Goal: Task Accomplishment & Management: Manage account settings

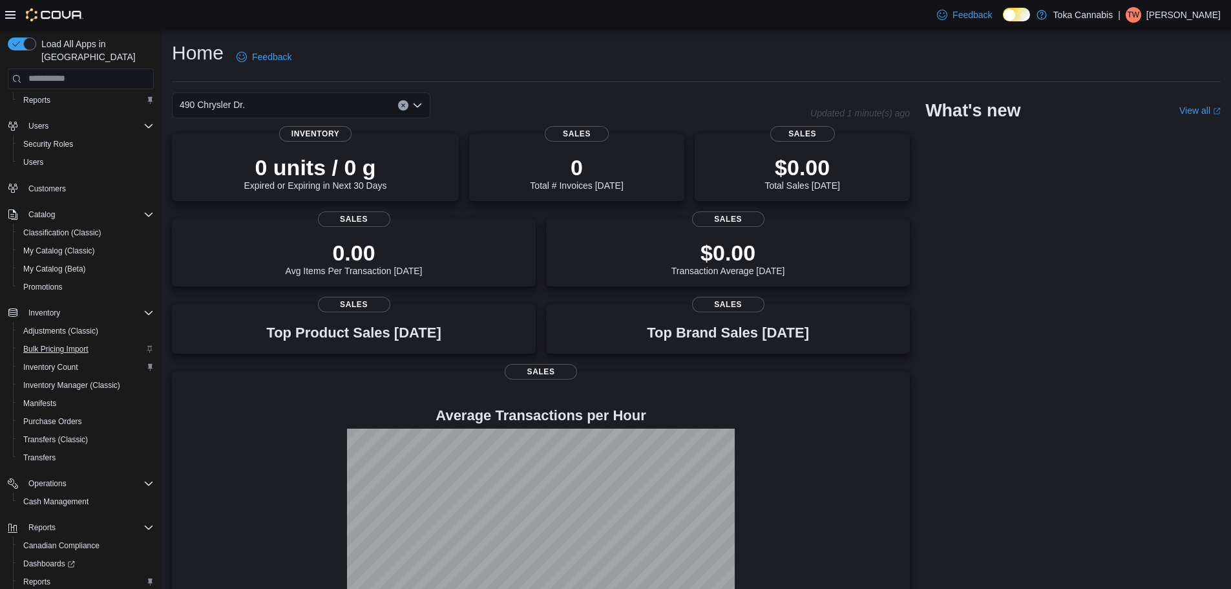
scroll to position [96, 0]
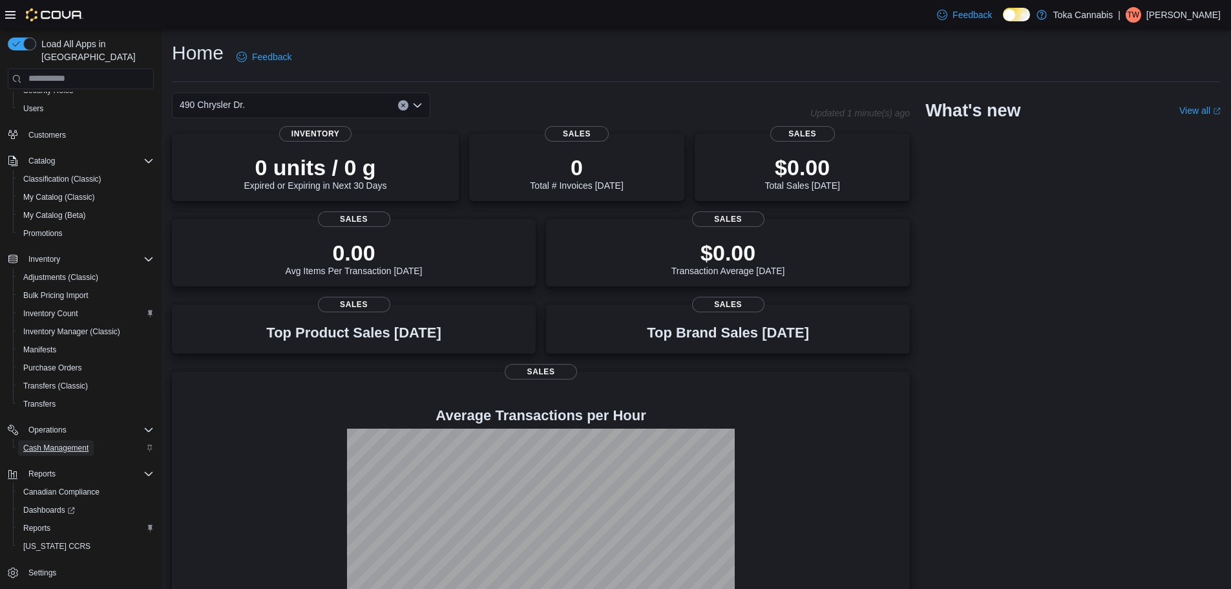
click at [68, 443] on span "Cash Management" at bounding box center [55, 448] width 65 height 10
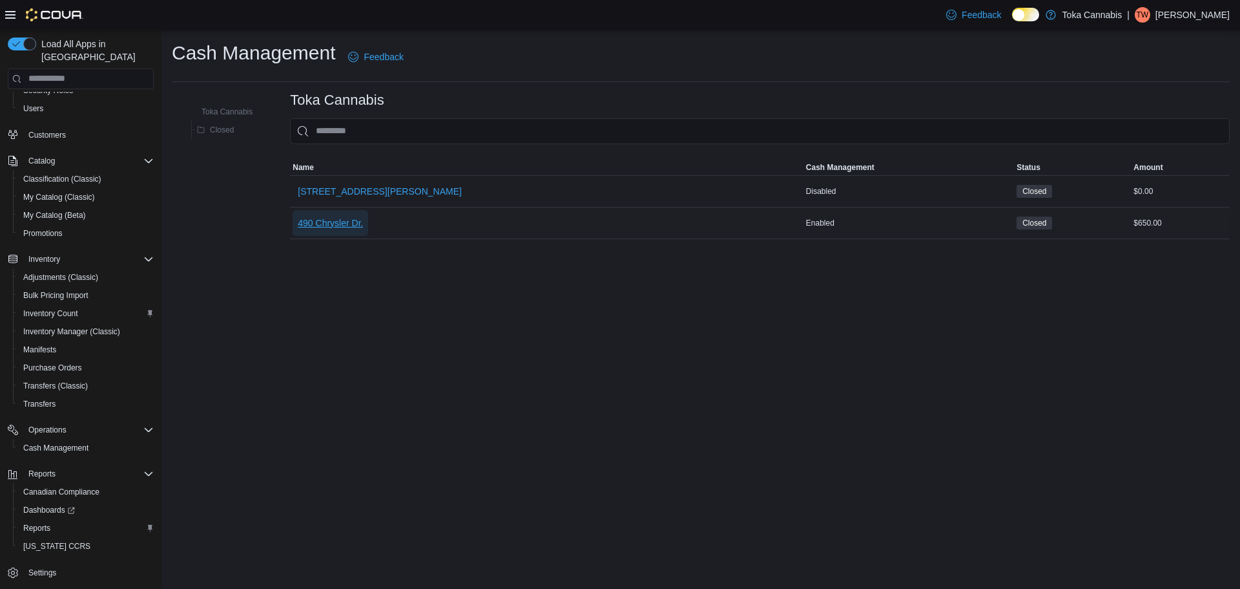
click at [313, 224] on span "490 Chrysler Dr." at bounding box center [330, 222] width 65 height 13
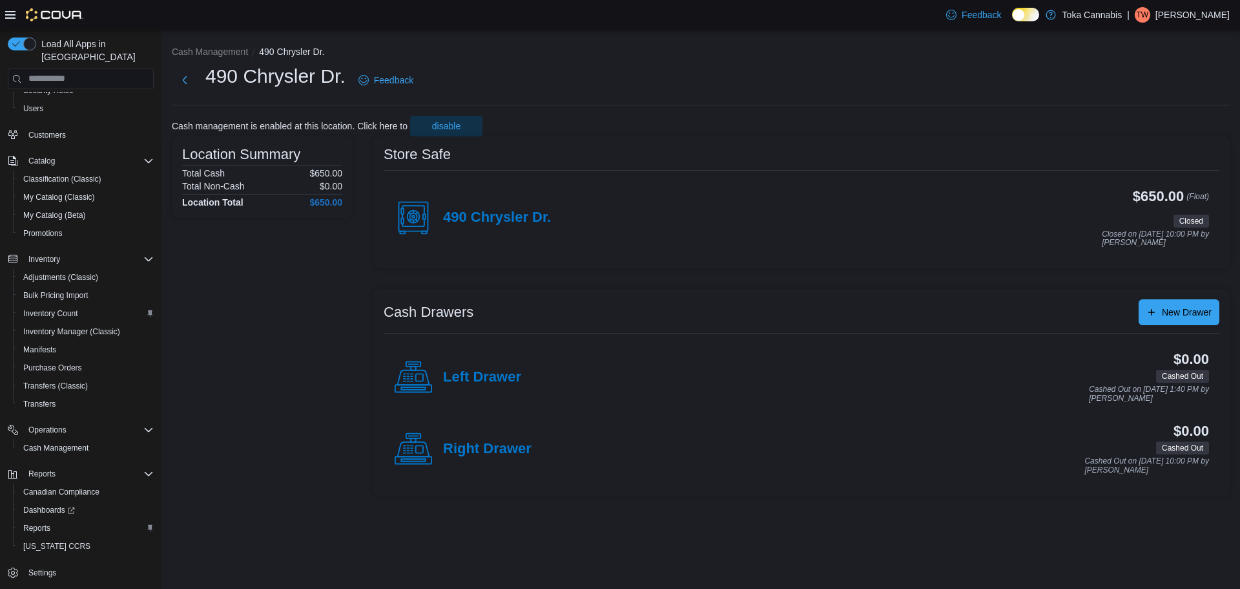
click at [534, 228] on div "490 Chrysler Dr." at bounding box center [472, 217] width 157 height 39
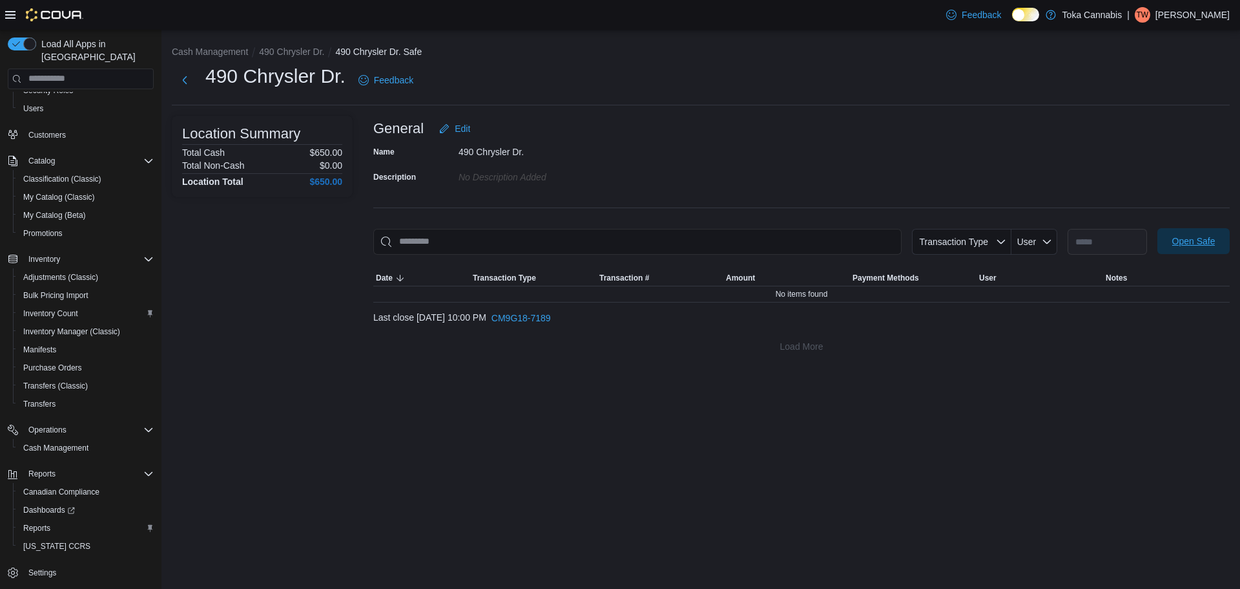
click at [1195, 240] on span "Open Safe" at bounding box center [1193, 240] width 43 height 13
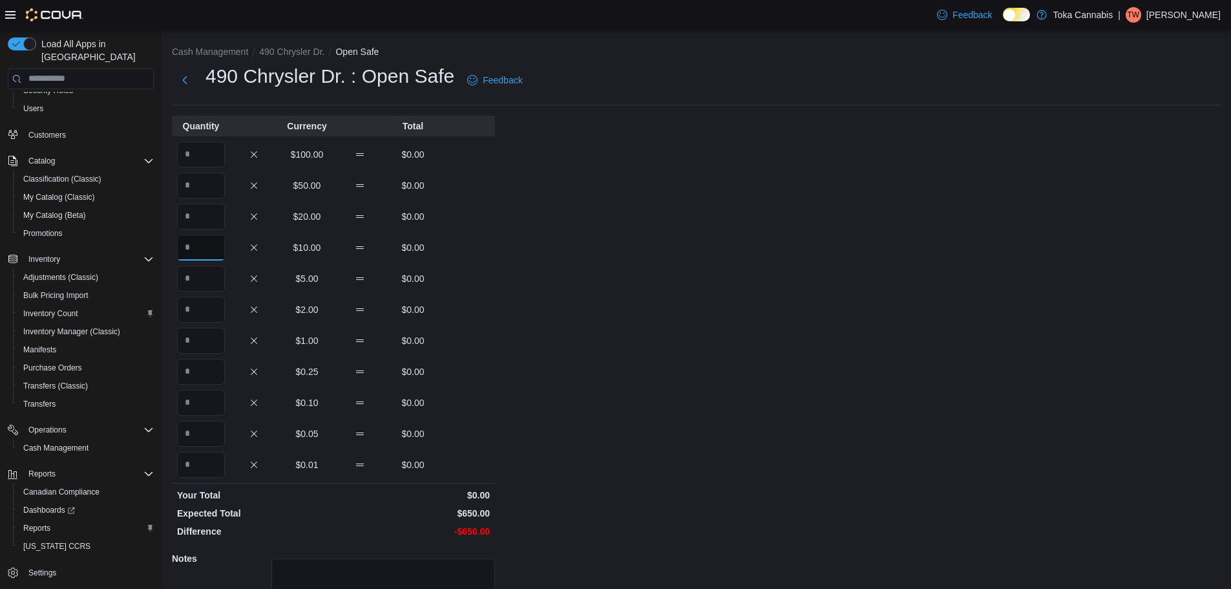
click at [206, 244] on input "Quantity" at bounding box center [201, 247] width 48 height 26
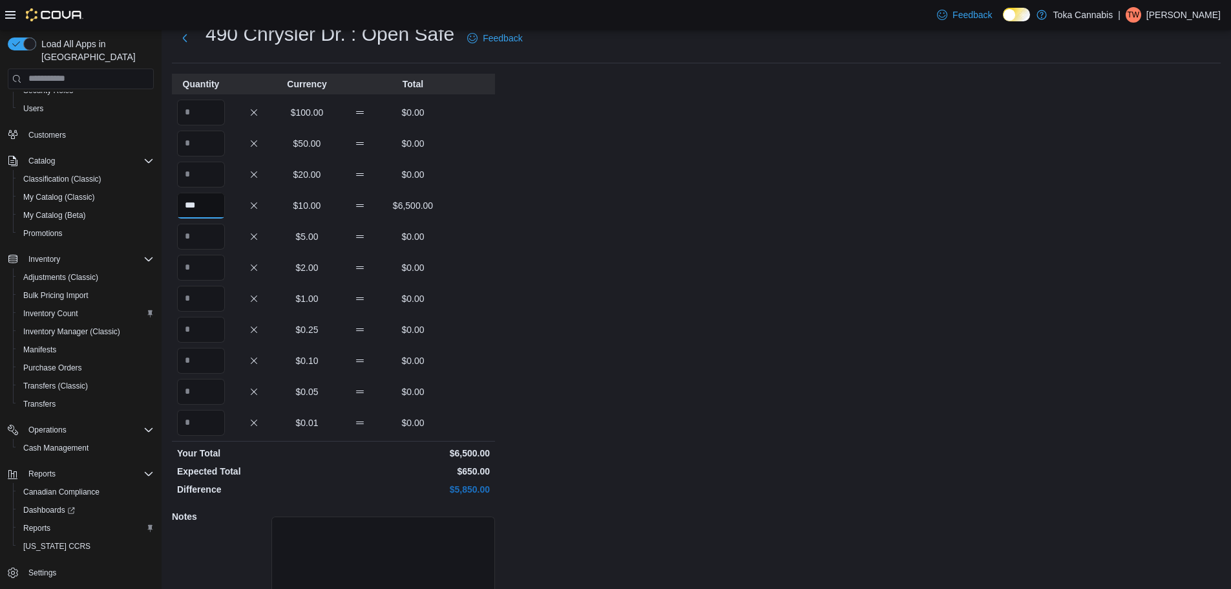
scroll to position [115, 0]
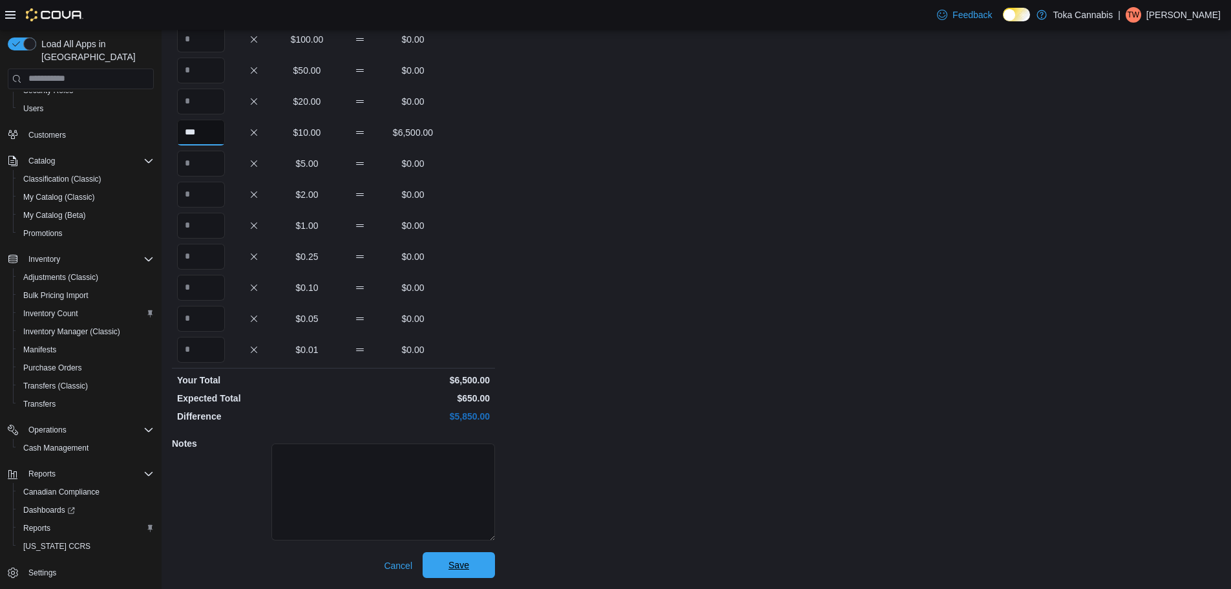
type input "***"
click at [452, 558] on span "Save" at bounding box center [458, 565] width 57 height 26
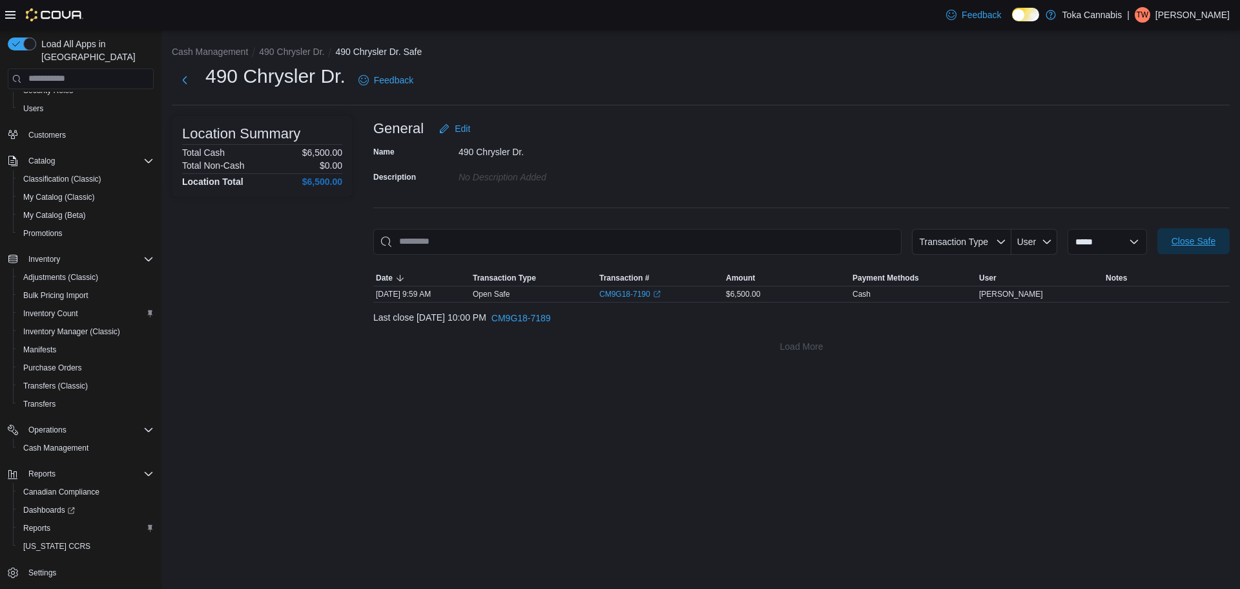
click at [1184, 231] on span "Close Safe" at bounding box center [1193, 241] width 57 height 26
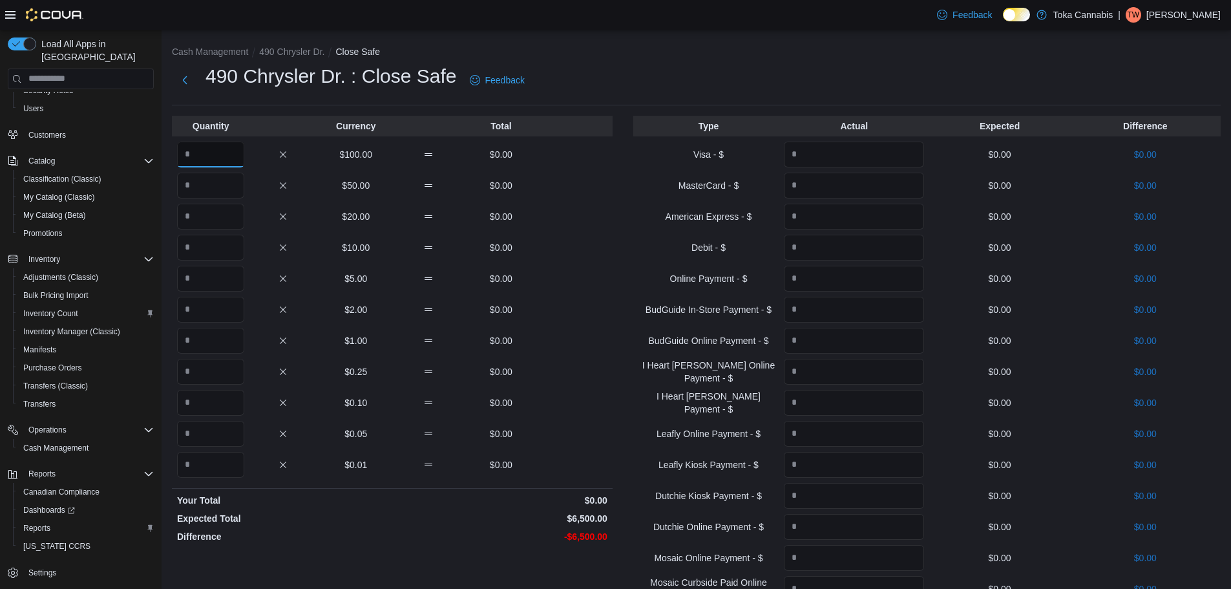
click at [225, 157] on input "Quantity" at bounding box center [210, 154] width 67 height 26
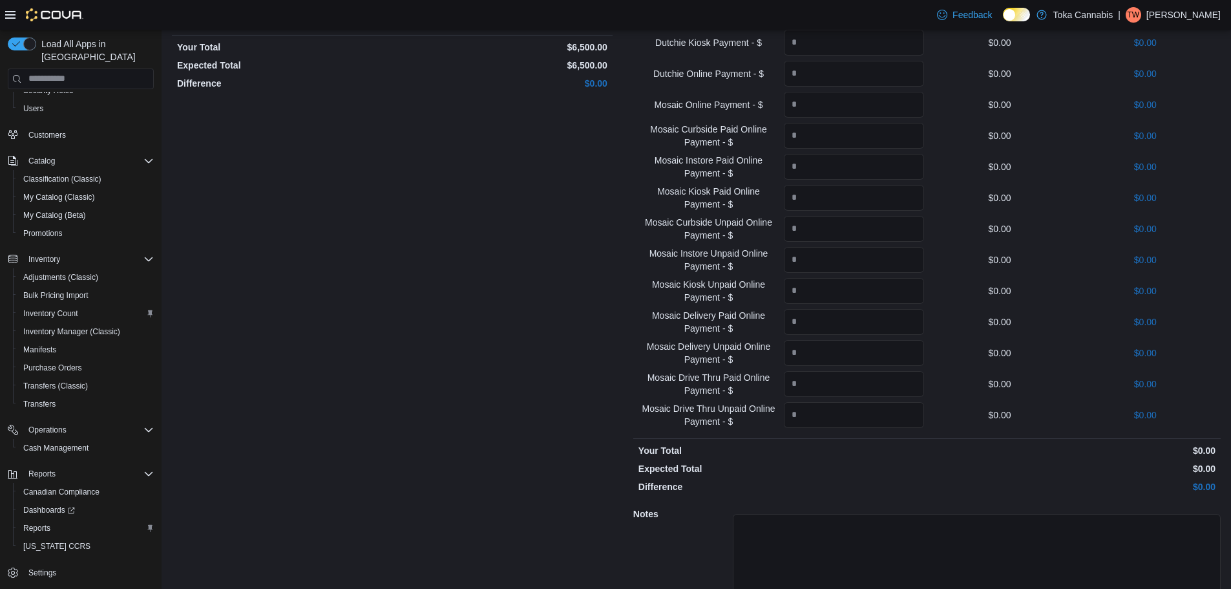
scroll to position [523, 0]
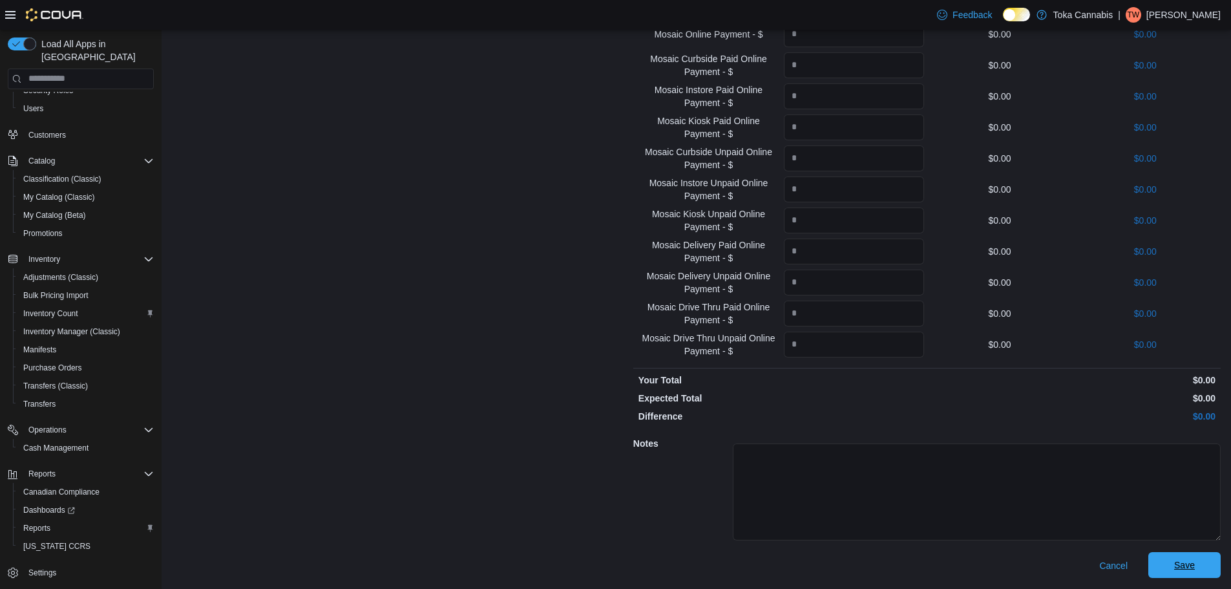
type input "**"
click at [1192, 558] on span "Save" at bounding box center [1184, 565] width 57 height 26
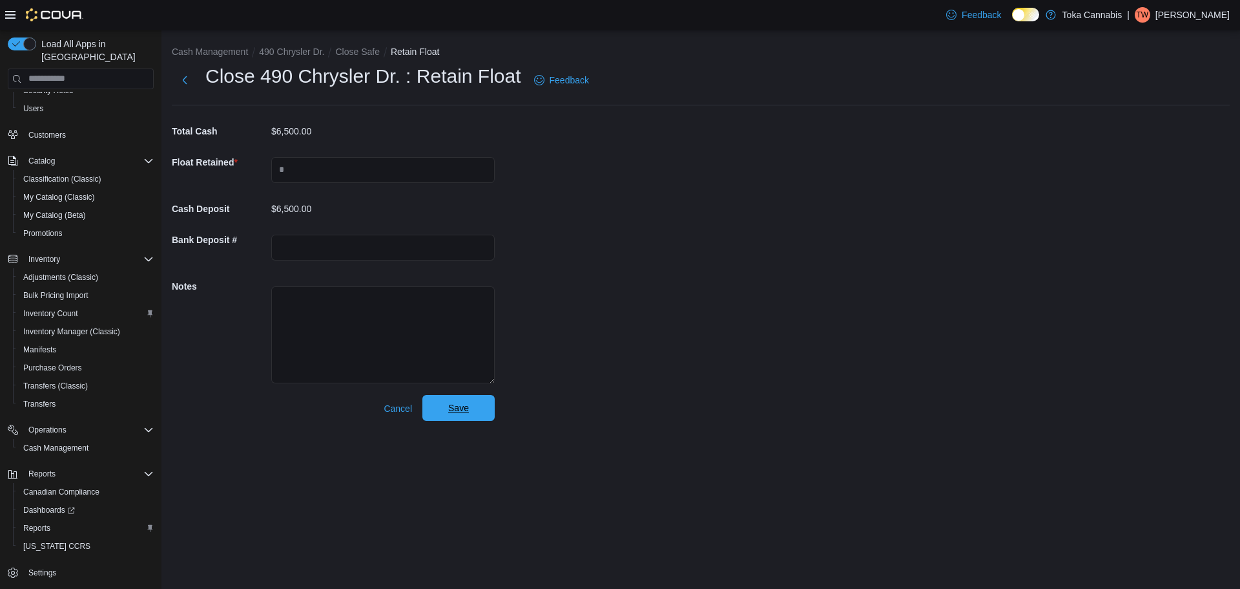
click at [441, 412] on span "Save" at bounding box center [458, 408] width 57 height 26
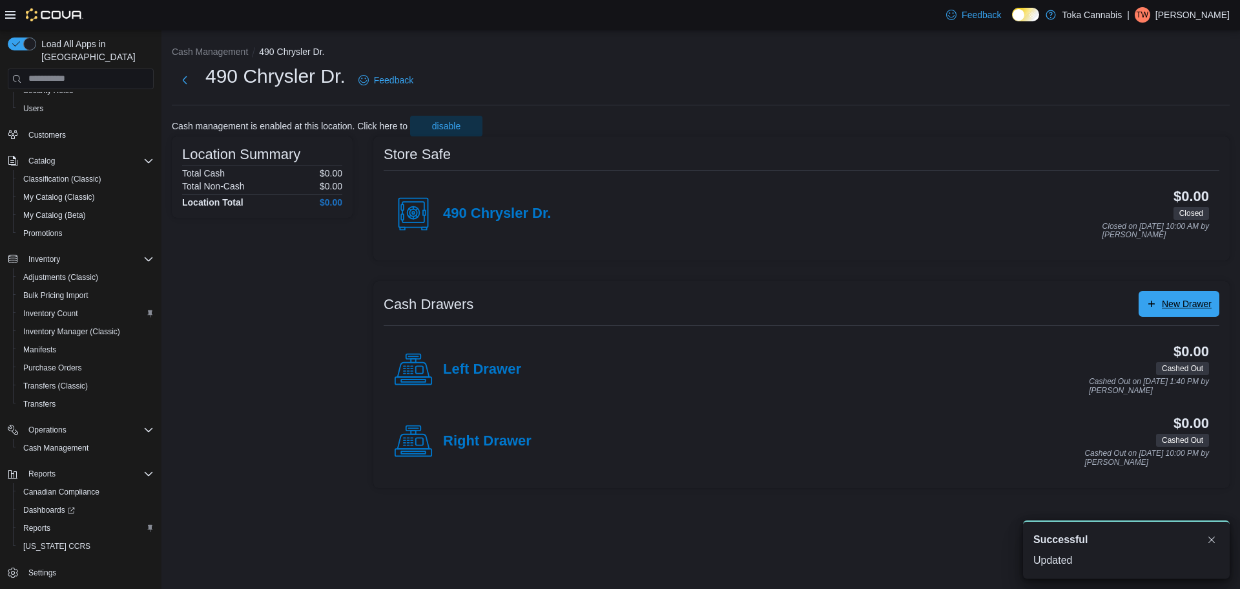
click at [1176, 302] on span "New Drawer" at bounding box center [1187, 303] width 50 height 13
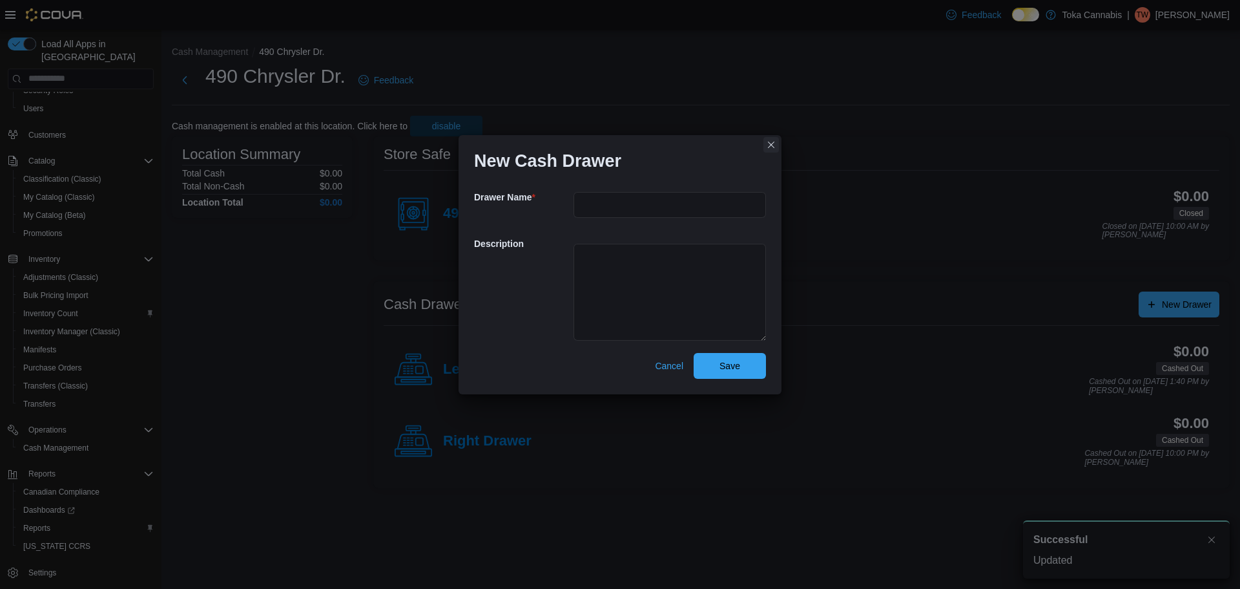
click at [774, 144] on button "Closes this modal window" at bounding box center [772, 145] width 16 height 16
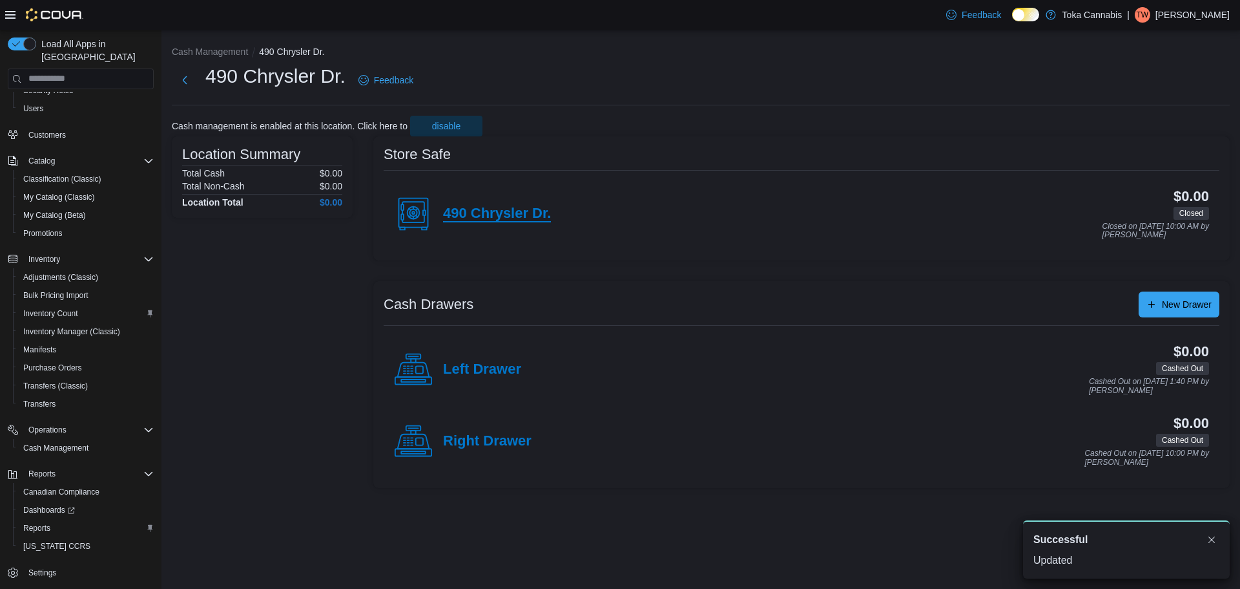
click at [506, 214] on h4 "490 Chrysler Dr." at bounding box center [497, 213] width 108 height 17
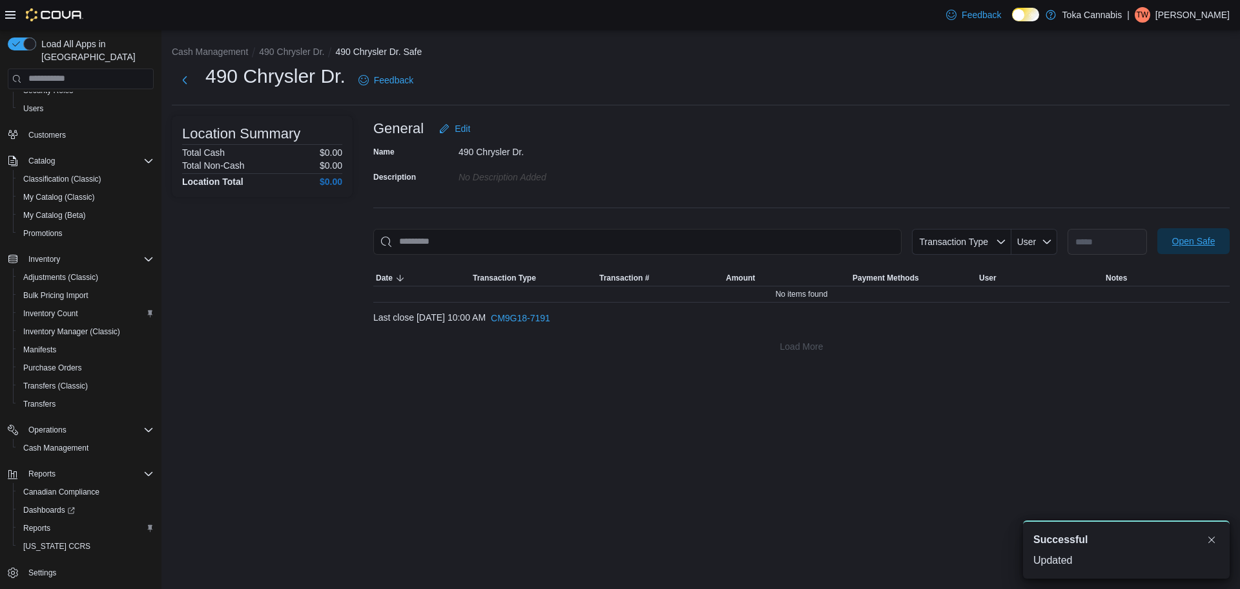
click at [1192, 237] on span "Open Safe" at bounding box center [1193, 240] width 43 height 13
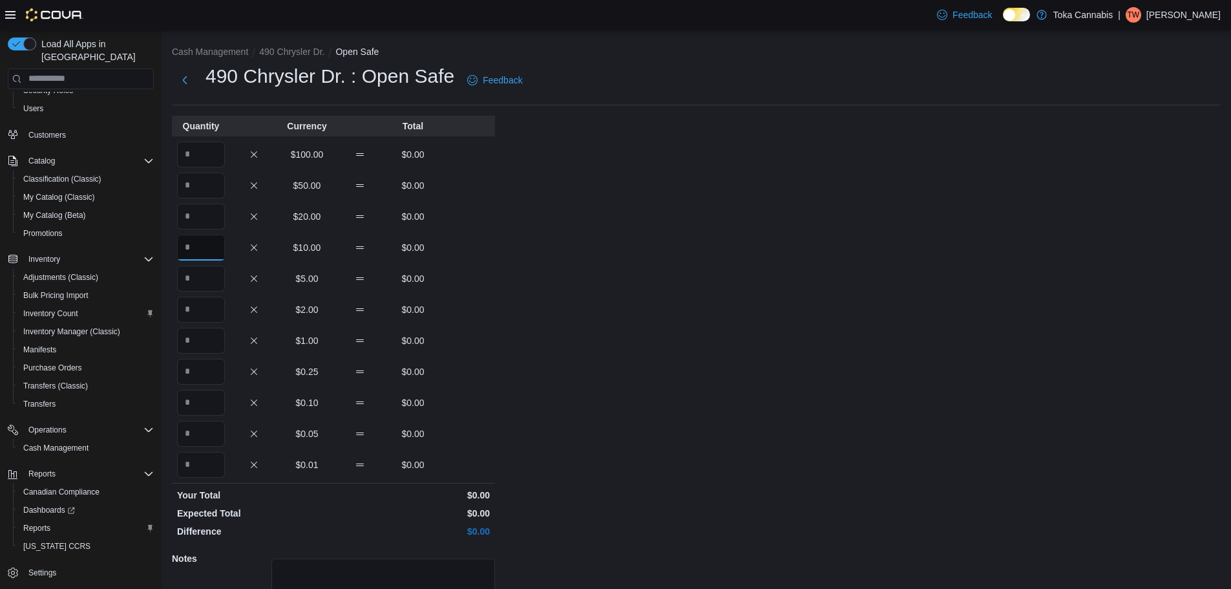
click at [201, 248] on input "Quantity" at bounding box center [201, 247] width 48 height 26
click at [534, 258] on div "Cash Management 490 Chrysler Dr. Open Safe 490 Chrysler Dr. : Open Safe Feedbac…" at bounding box center [695, 367] width 1069 height 674
click at [215, 244] on input "***" at bounding box center [201, 247] width 48 height 26
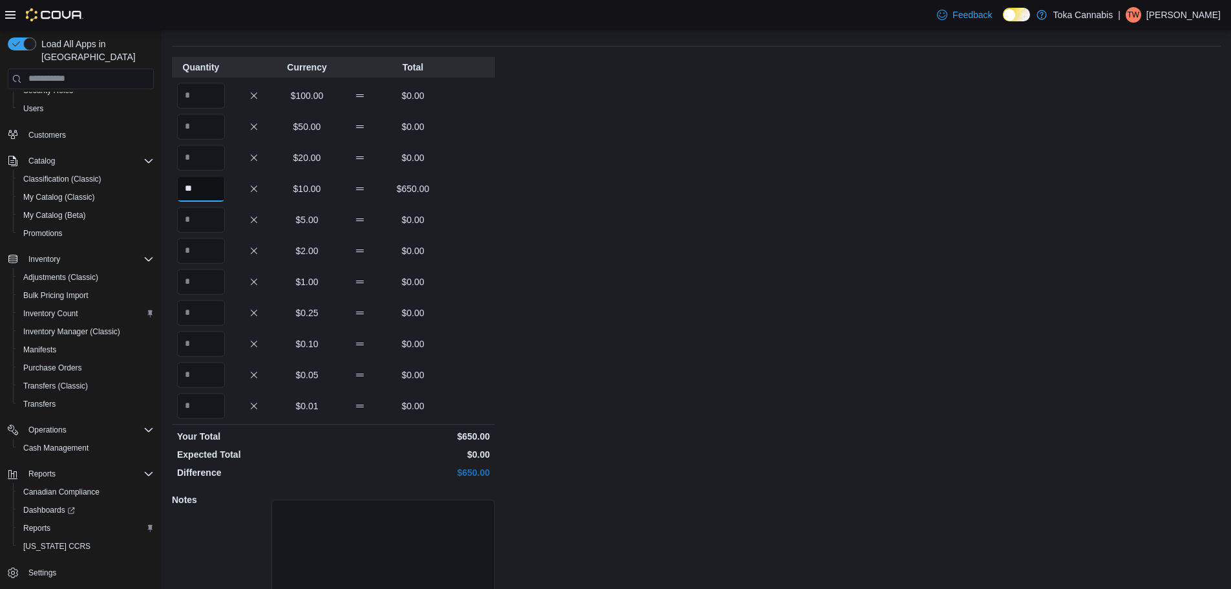
scroll to position [115, 0]
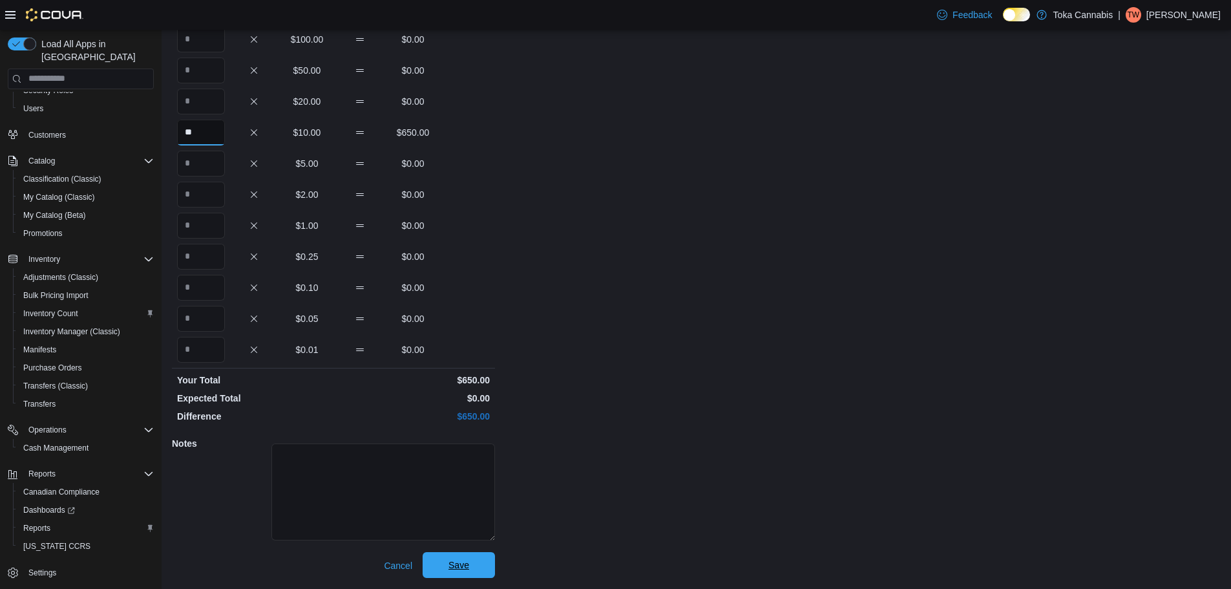
type input "**"
click at [477, 566] on span "Save" at bounding box center [458, 565] width 57 height 26
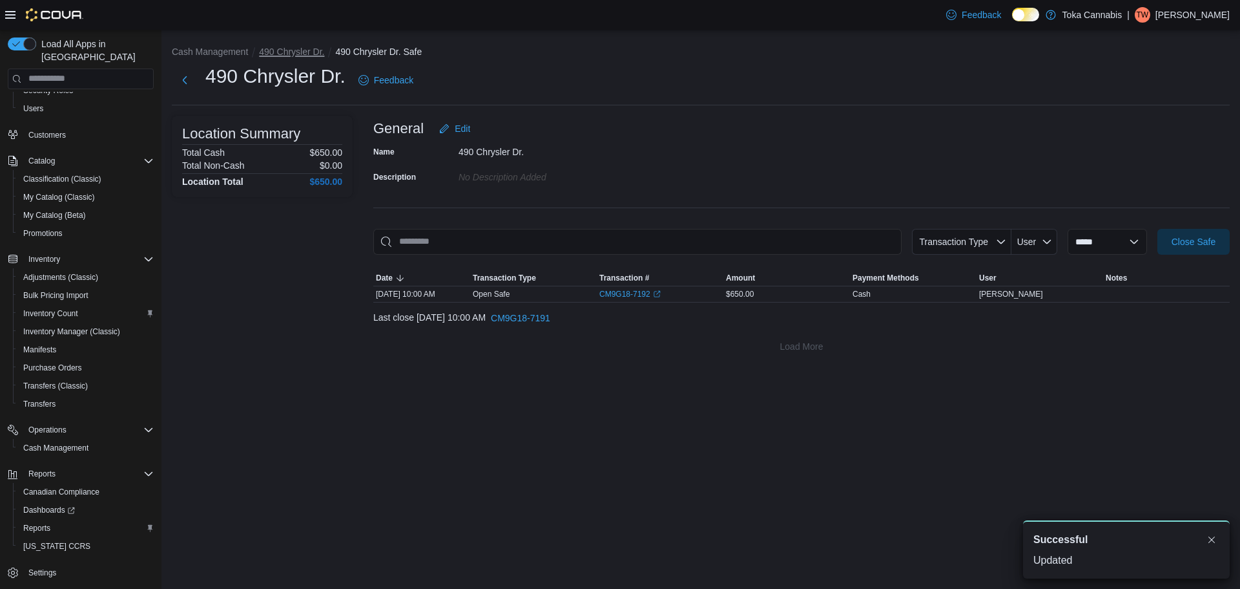
click at [291, 47] on button "490 Chrysler Dr." at bounding box center [291, 52] width 65 height 10
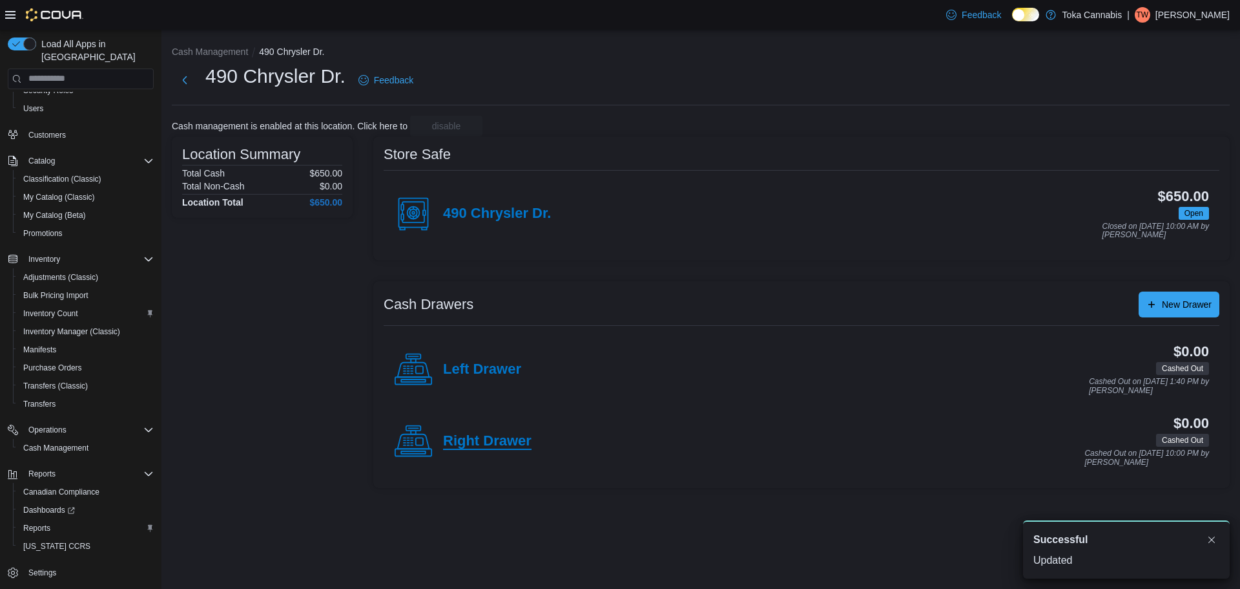
click at [514, 443] on h4 "Right Drawer" at bounding box center [487, 441] width 89 height 17
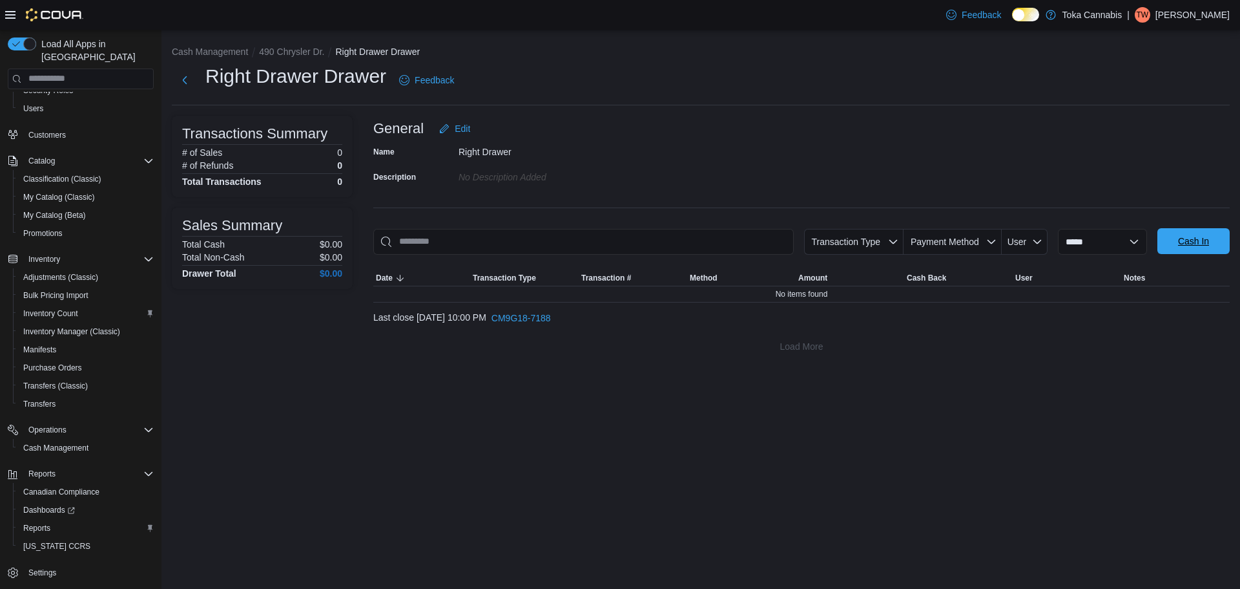
click at [1183, 235] on span "Cash In" at bounding box center [1193, 240] width 31 height 13
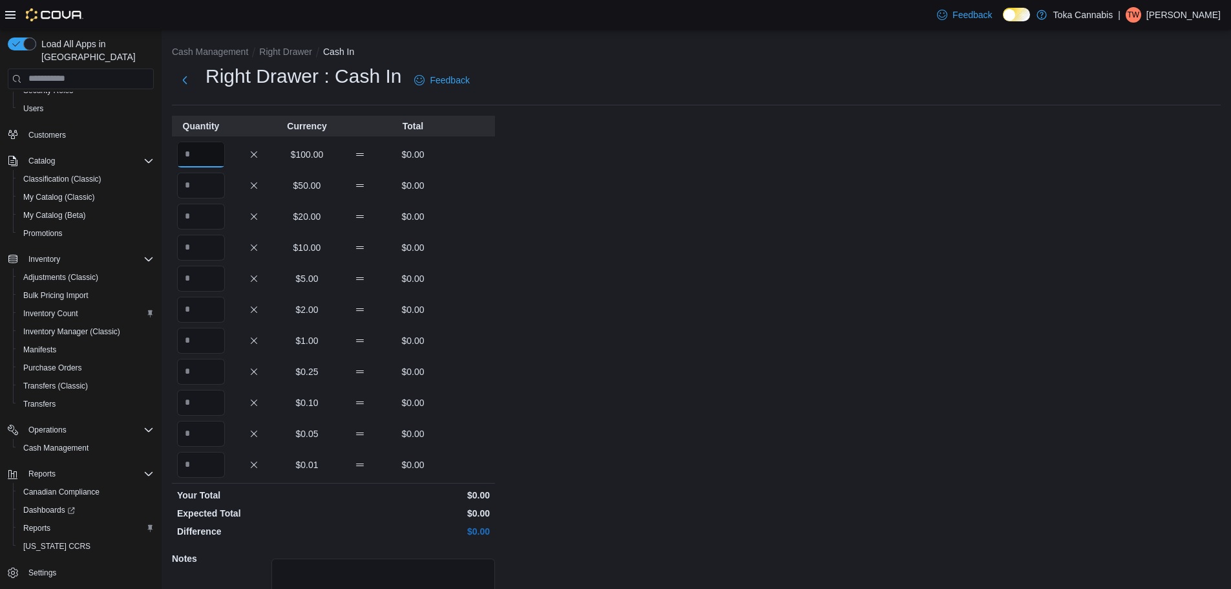
click at [221, 156] on input "Quantity" at bounding box center [201, 154] width 48 height 26
type input "*"
click at [205, 180] on input "Quantity" at bounding box center [201, 185] width 48 height 26
type input "*"
click at [547, 199] on div "Cash Management Right Drawer Cash In Right Drawer : Cash In Feedback Quantity C…" at bounding box center [695, 367] width 1069 height 674
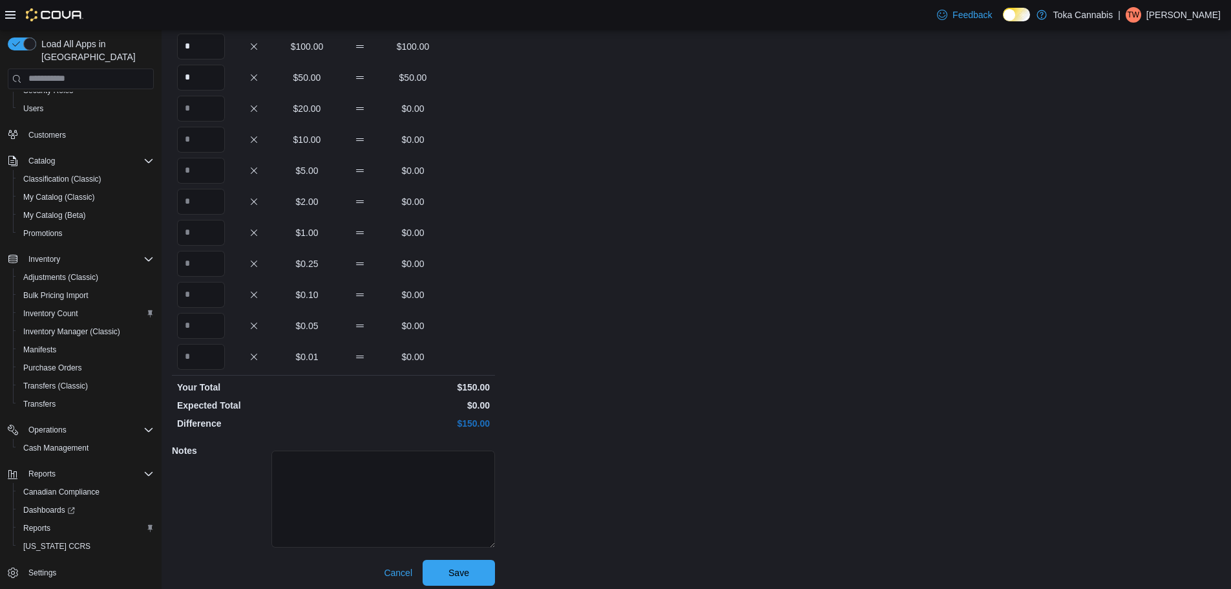
scroll to position [115, 0]
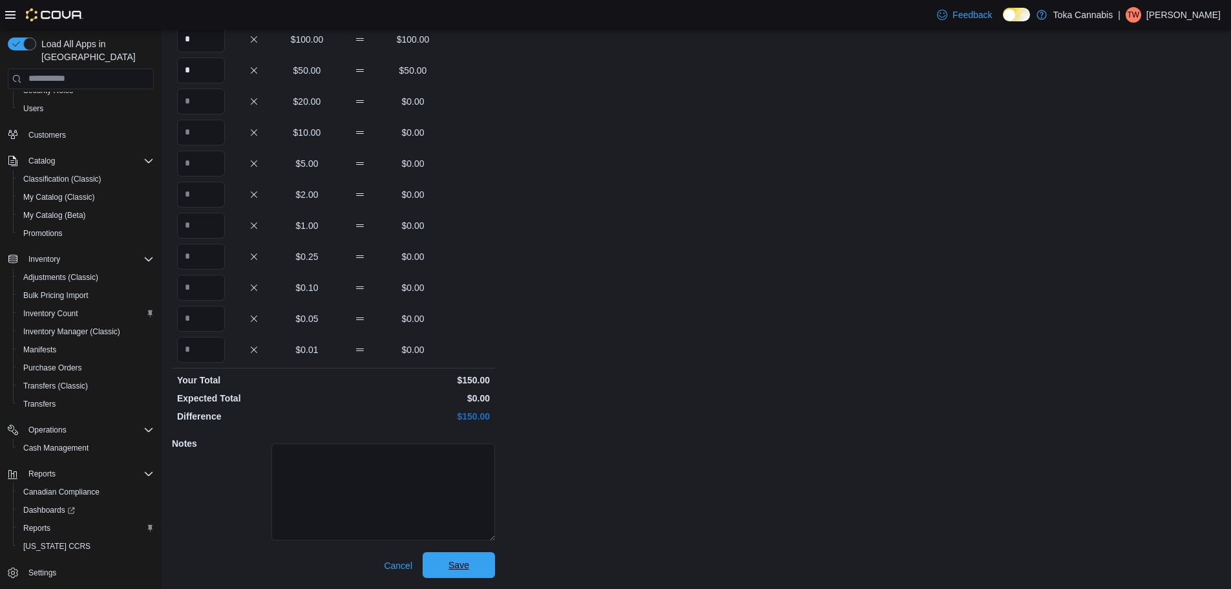
click at [472, 566] on span "Save" at bounding box center [458, 565] width 57 height 26
